Goal: Check status

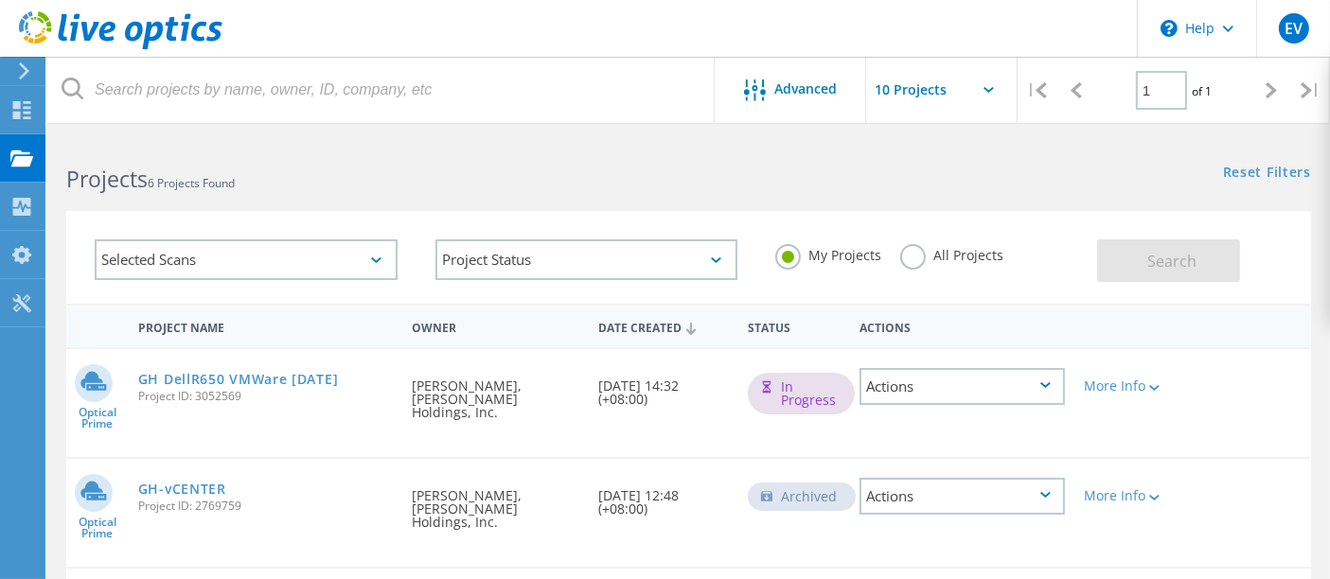
click at [840, 397] on div "In Progress" at bounding box center [801, 394] width 107 height 42
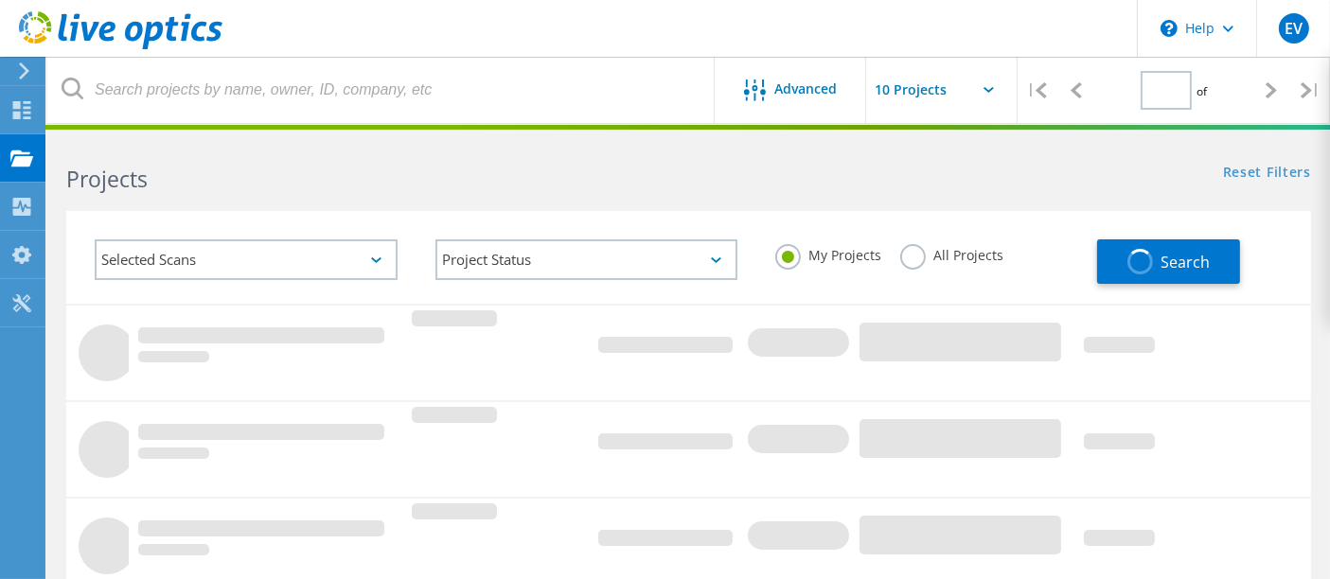
type input "1"
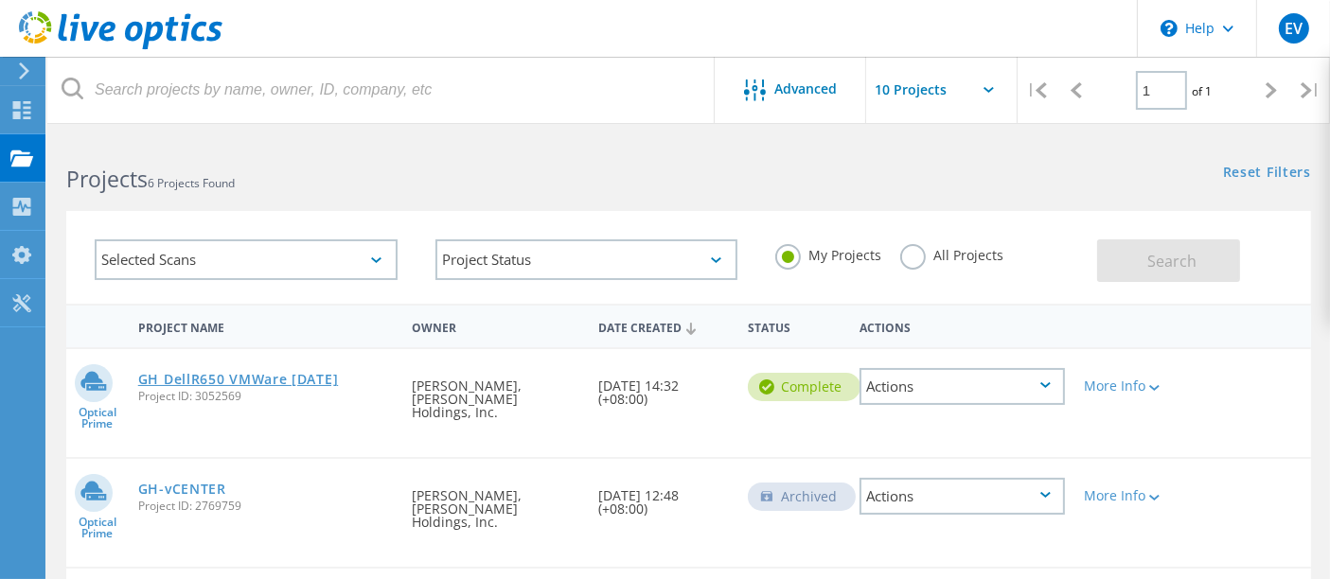
click at [299, 379] on link "GH DellR650 VMWare [DATE]" at bounding box center [238, 379] width 201 height 13
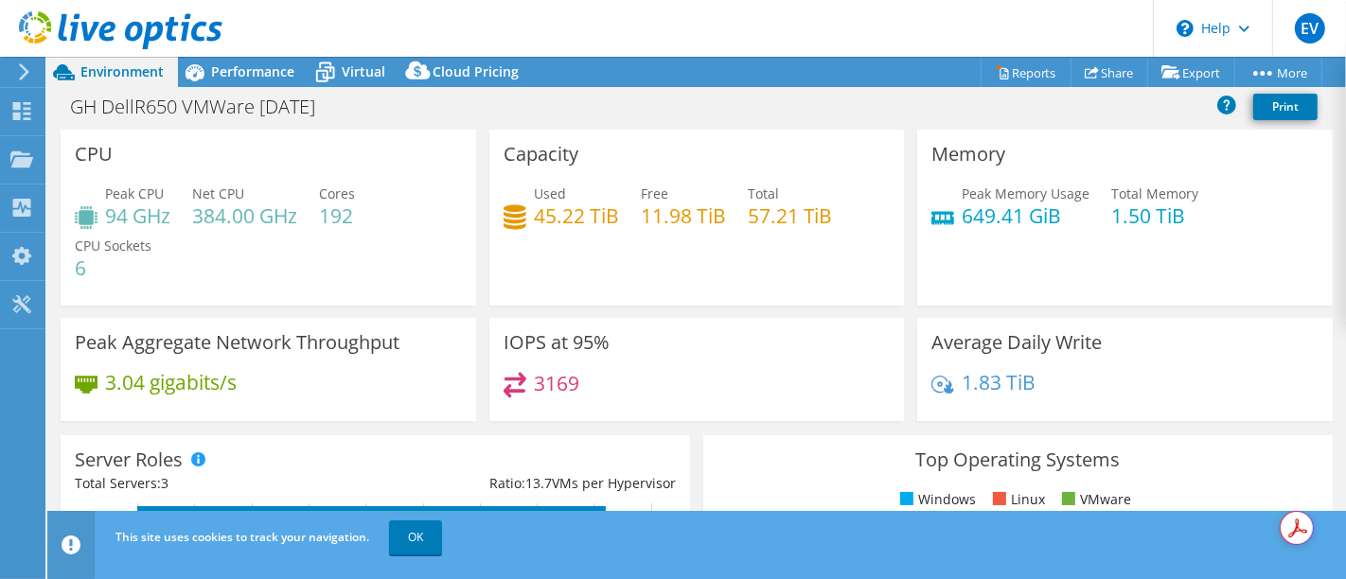
click at [483, 295] on div "Capacity Used 45.22 TiB Free 11.98 TiB Total 57.21 TiB" at bounding box center [697, 218] width 429 height 176
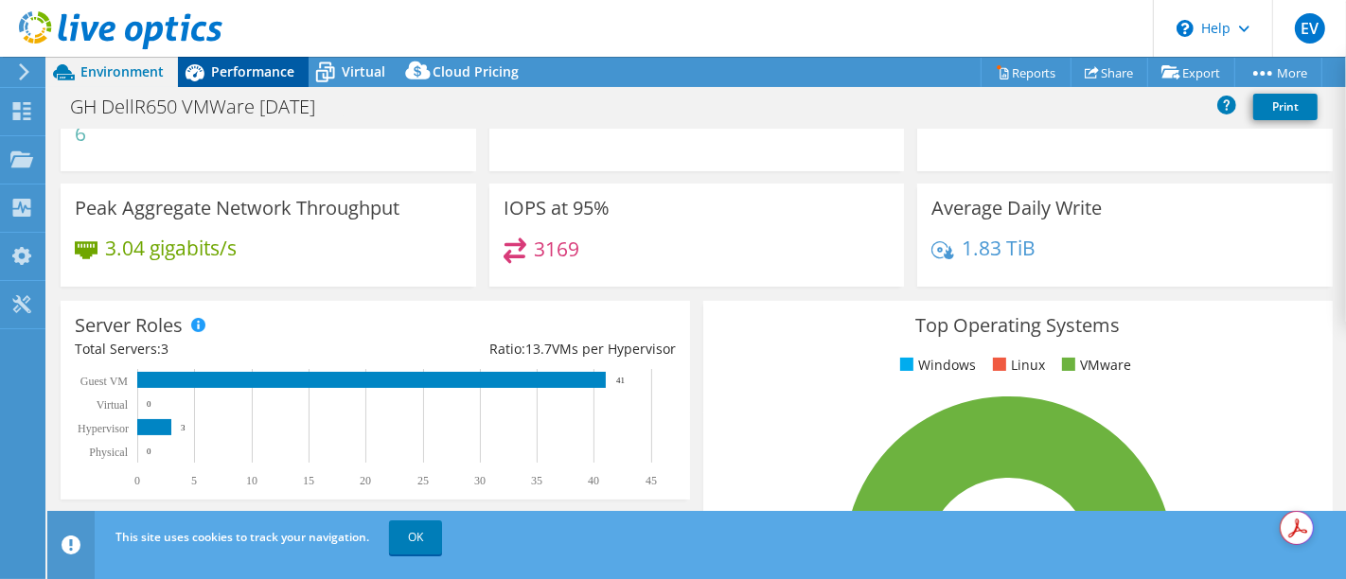
scroll to position [105, 0]
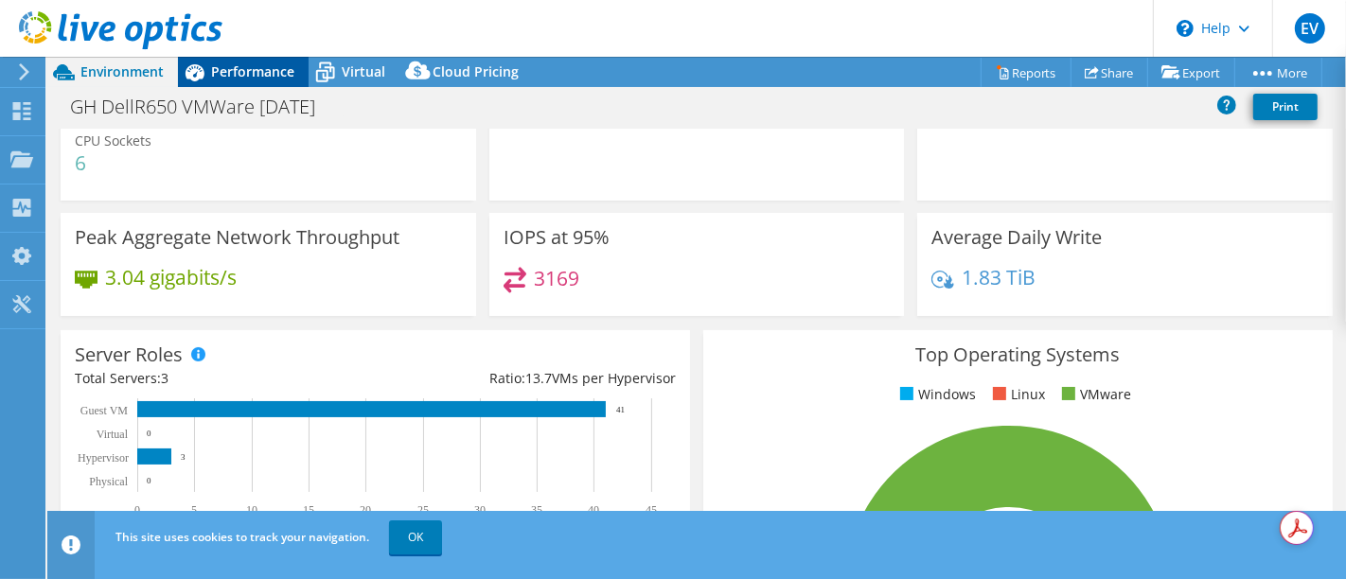
click at [256, 76] on span "Performance" at bounding box center [252, 71] width 83 height 18
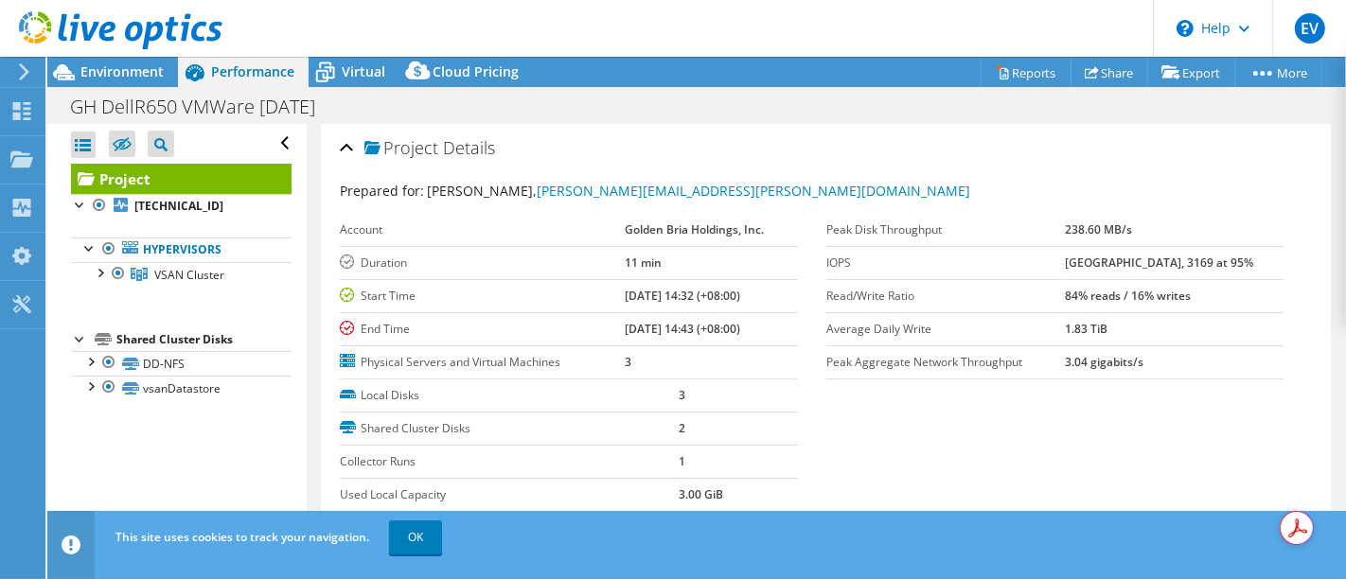
scroll to position [0, 0]
click at [187, 255] on link "Hypervisors" at bounding box center [181, 250] width 220 height 25
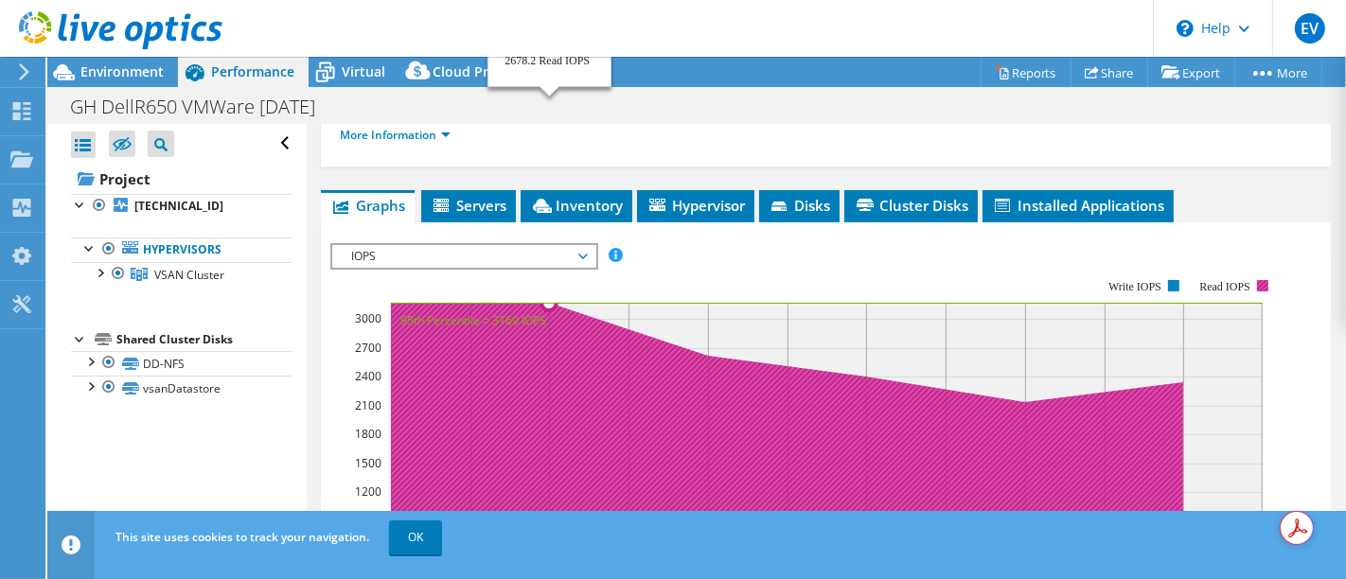
scroll to position [315, 0]
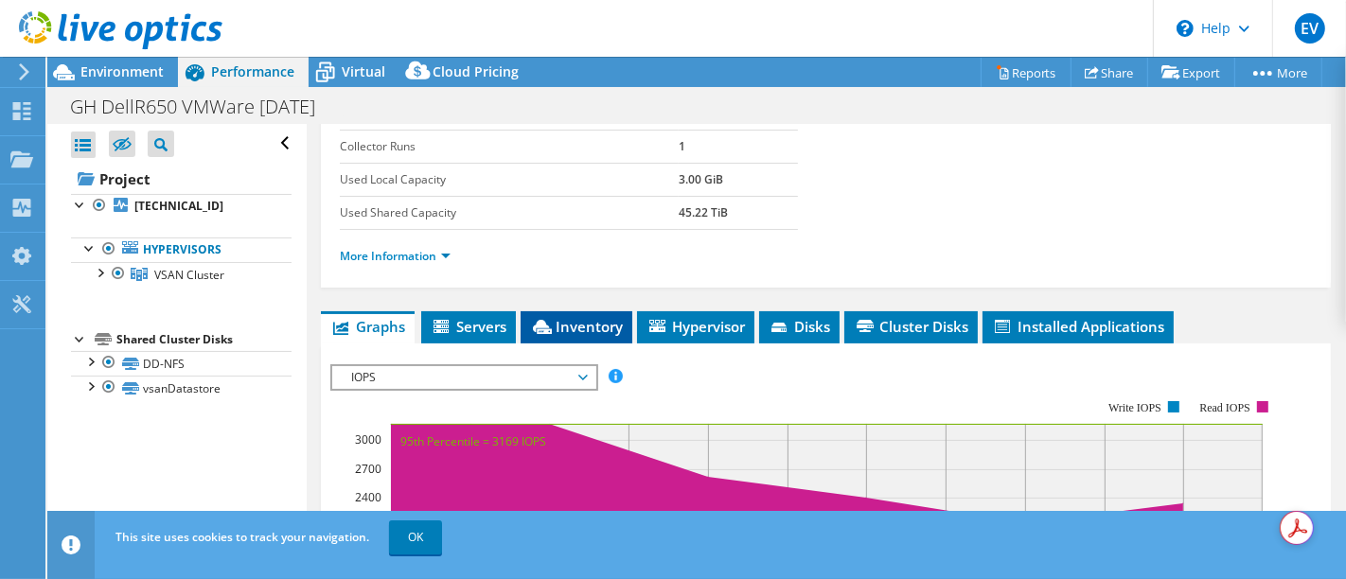
click at [575, 323] on span "Inventory" at bounding box center [576, 326] width 93 height 19
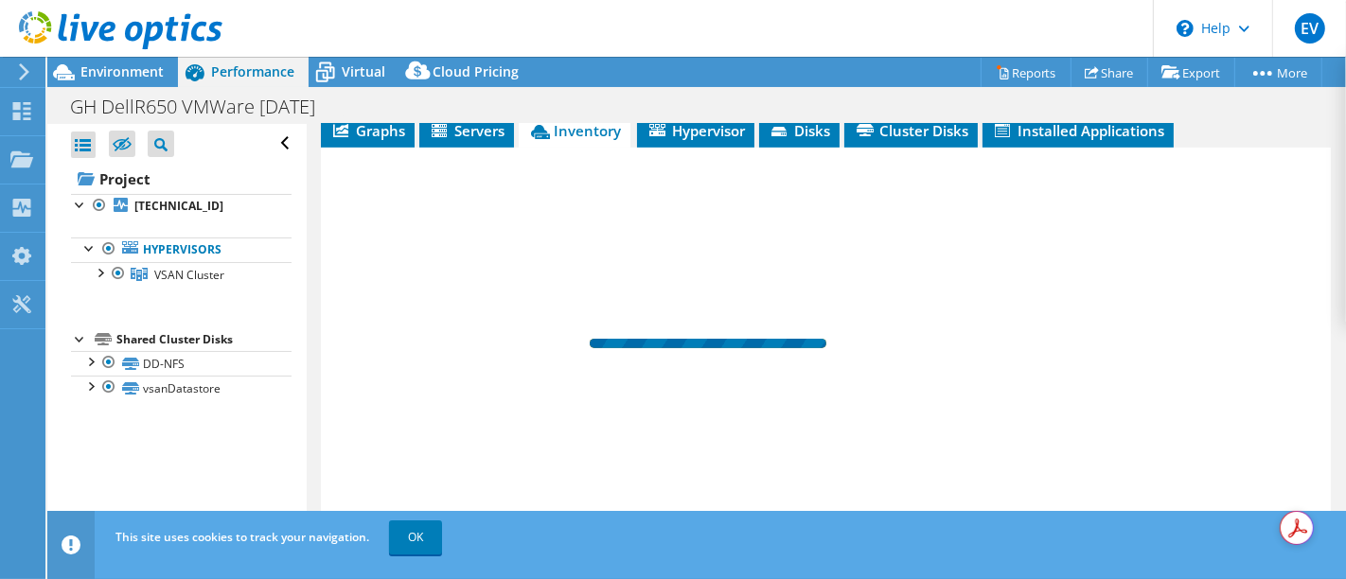
scroll to position [586, 0]
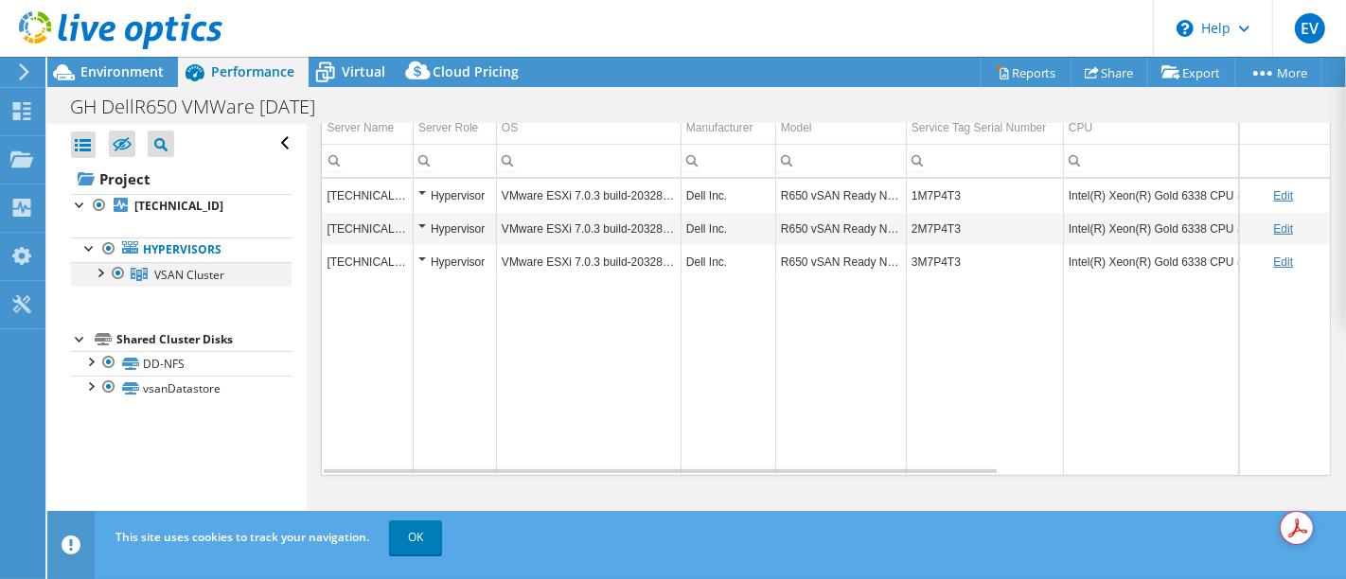
click at [105, 273] on div at bounding box center [99, 271] width 19 height 19
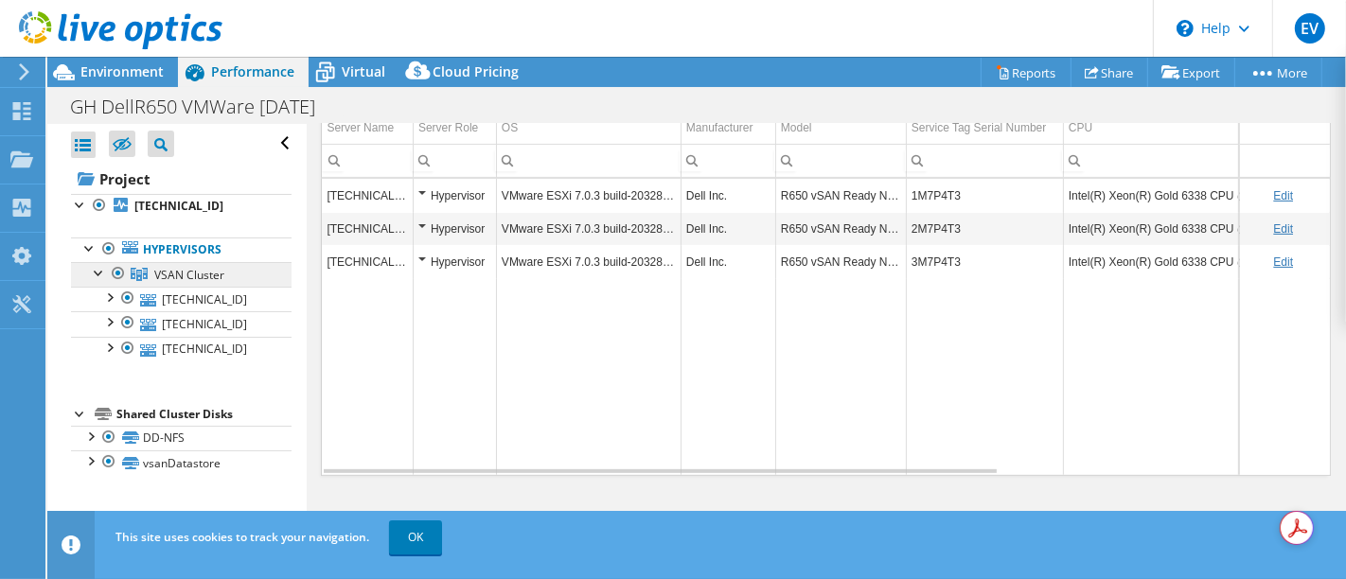
click at [207, 277] on span "VSAN Cluster" at bounding box center [189, 275] width 70 height 16
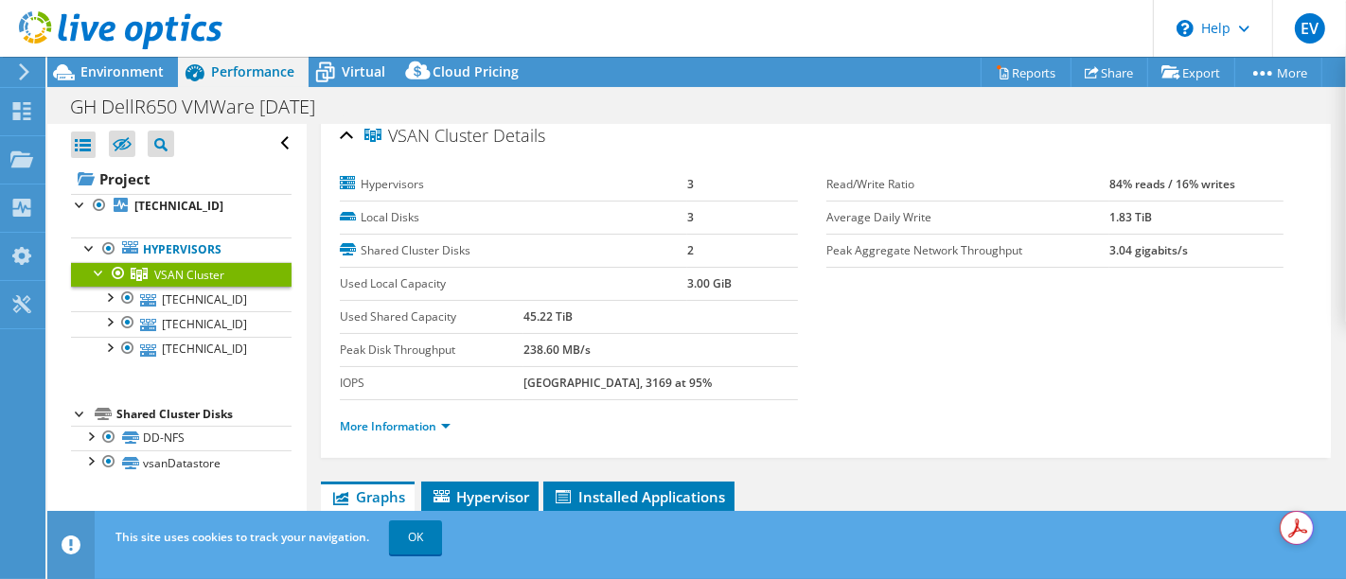
scroll to position [0, 0]
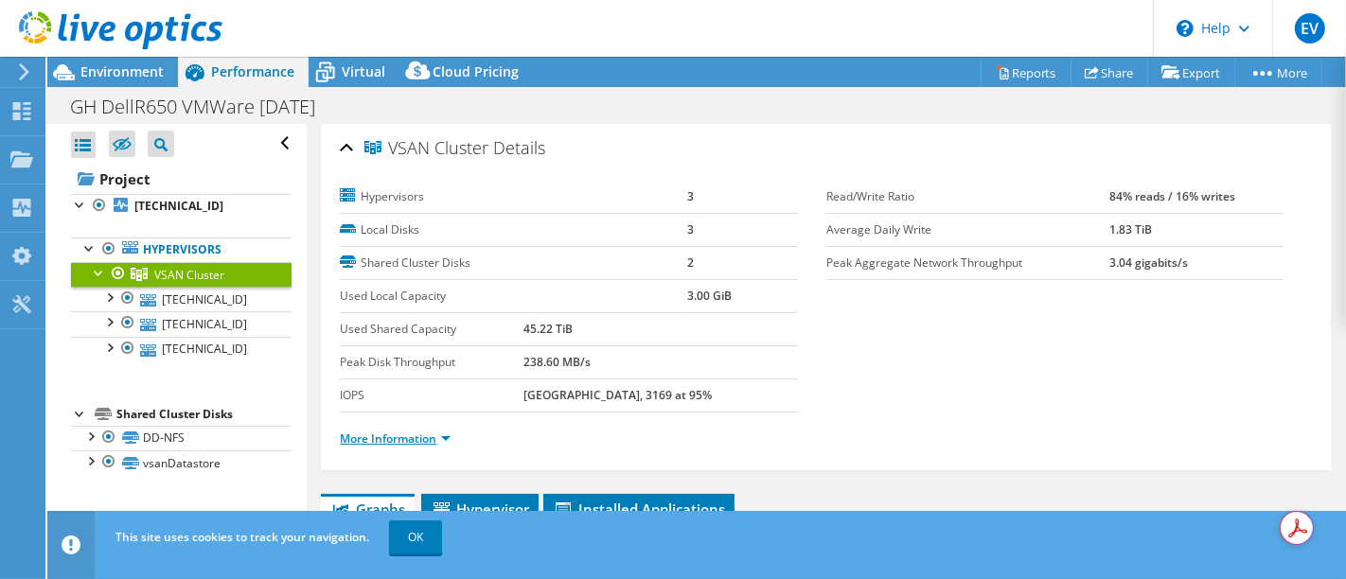
click at [391, 432] on link "More Information" at bounding box center [395, 439] width 111 height 16
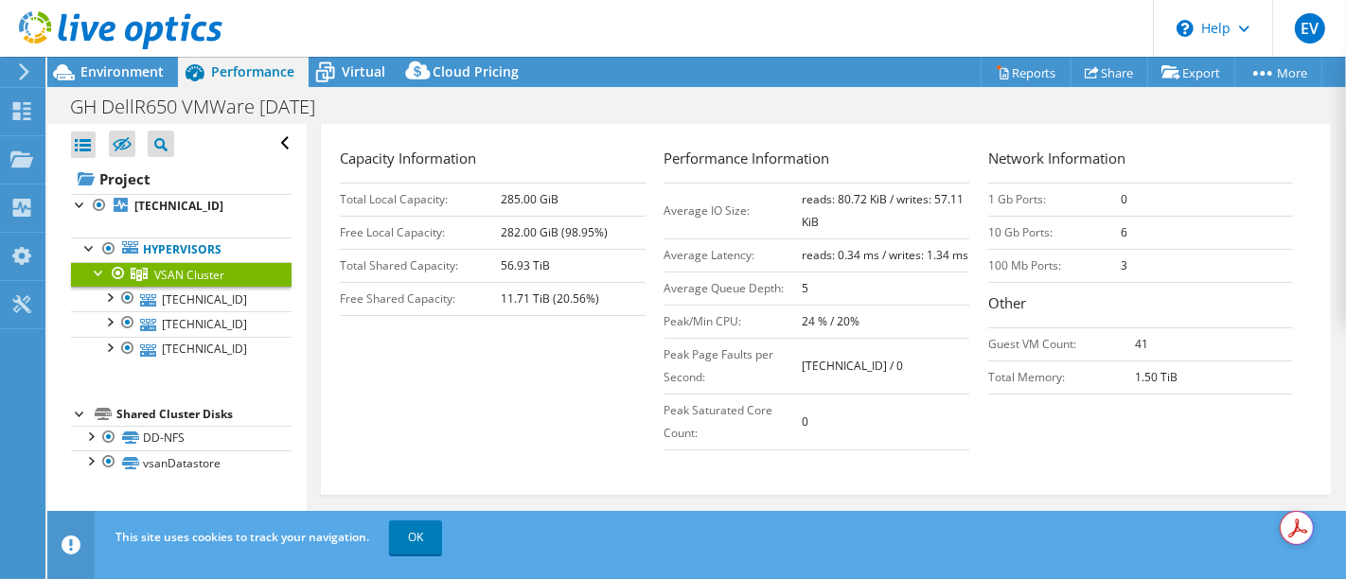
scroll to position [467, 0]
